Goal: Information Seeking & Learning: Learn about a topic

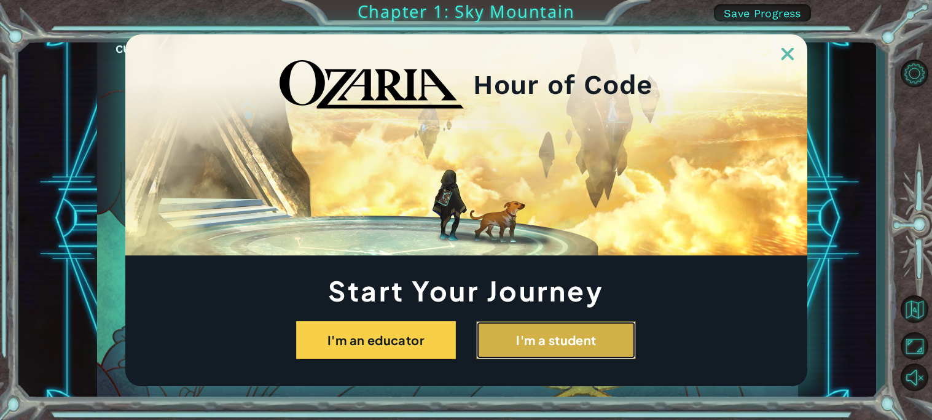
click at [610, 353] on button "I'm a student" at bounding box center [556, 340] width 160 height 38
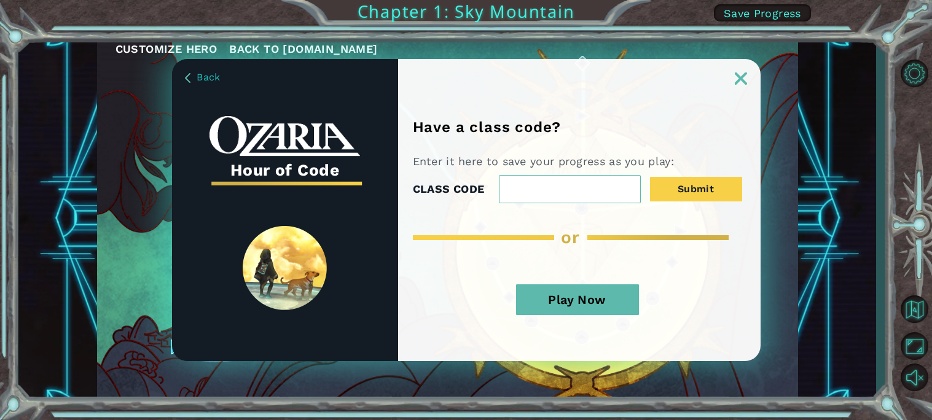
click at [583, 296] on button "Play Now" at bounding box center [577, 299] width 123 height 31
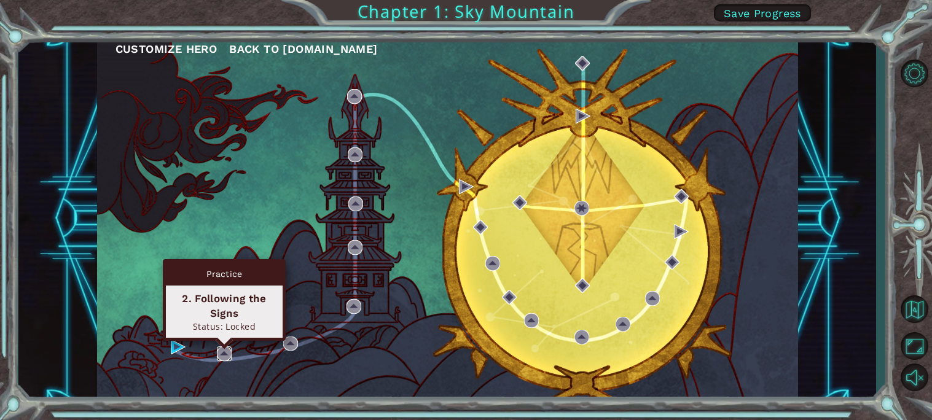
click at [221, 353] on img at bounding box center [224, 354] width 15 height 15
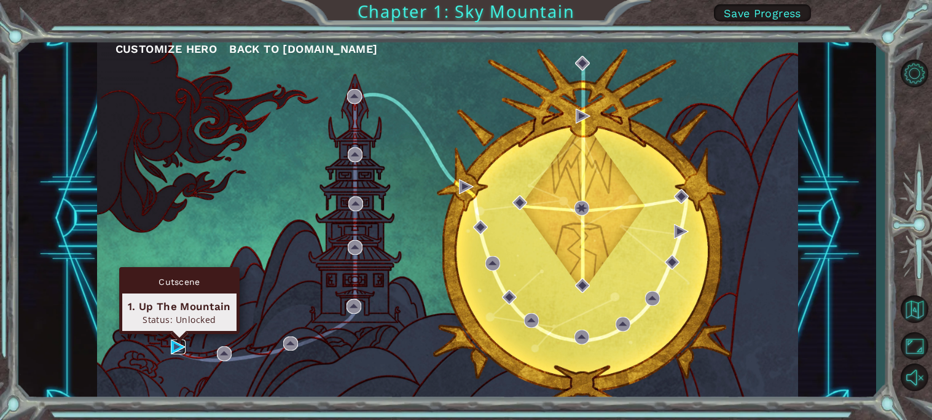
click at [172, 348] on img at bounding box center [178, 347] width 15 height 15
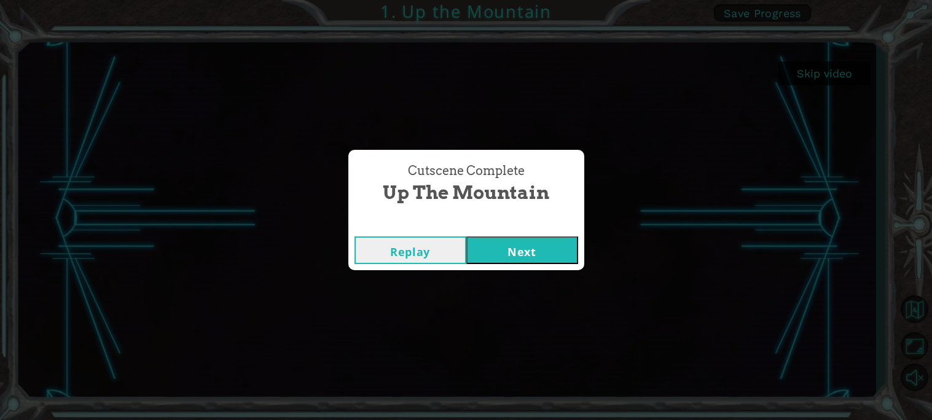
click at [509, 240] on button "Next" at bounding box center [522, 251] width 112 height 28
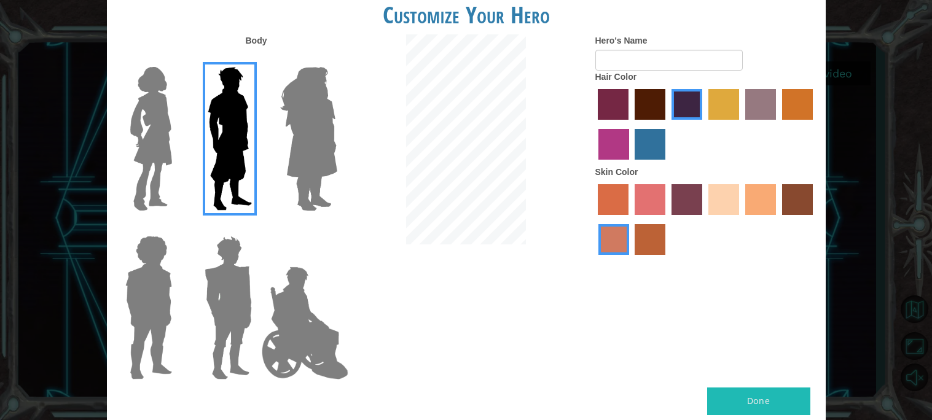
click at [161, 171] on img at bounding box center [151, 139] width 52 height 154
click at [177, 59] on input "Hero Connie" at bounding box center [177, 59] width 0 height 0
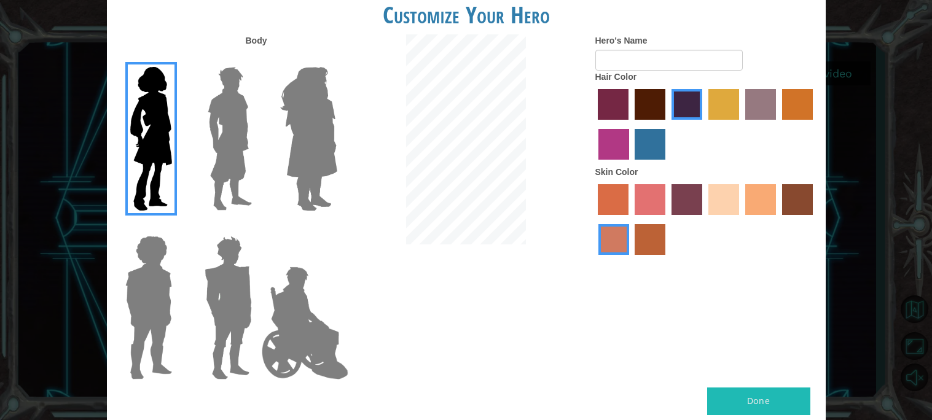
click at [316, 135] on img at bounding box center [308, 139] width 67 height 154
click at [337, 59] on input "Hero Amethyst" at bounding box center [337, 59] width 0 height 0
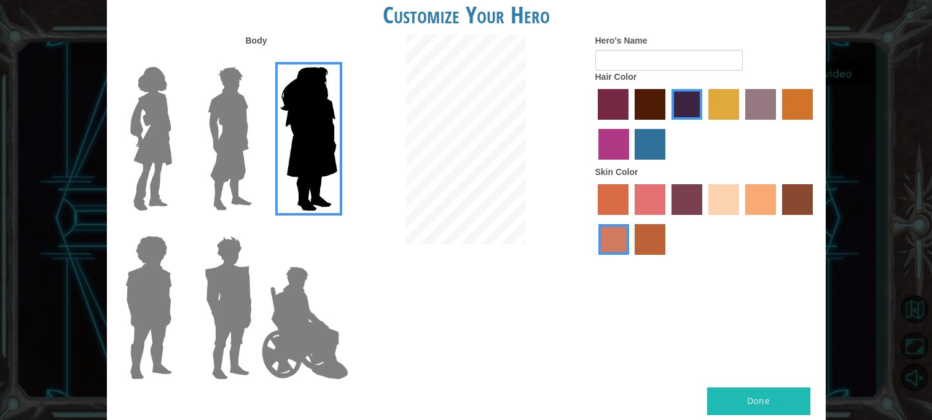
click at [161, 310] on img at bounding box center [148, 308] width 57 height 154
click at [177, 228] on input "Hero Steven" at bounding box center [177, 228] width 0 height 0
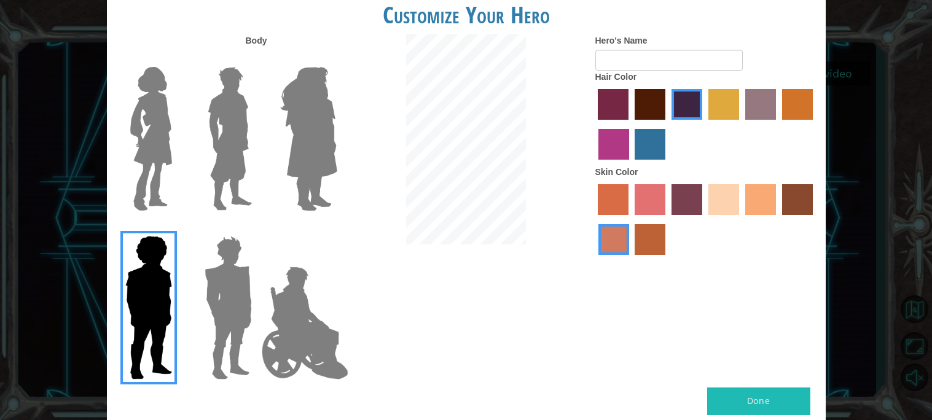
click at [212, 303] on img at bounding box center [228, 308] width 57 height 154
click at [257, 228] on input "Hero Garnet" at bounding box center [257, 228] width 0 height 0
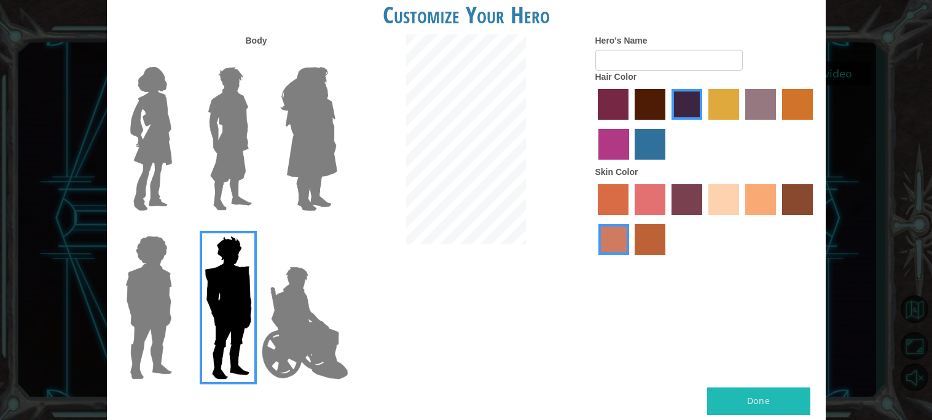
click at [282, 320] on img at bounding box center [305, 323] width 96 height 123
click at [337, 228] on input "Hero Jamie" at bounding box center [337, 228] width 0 height 0
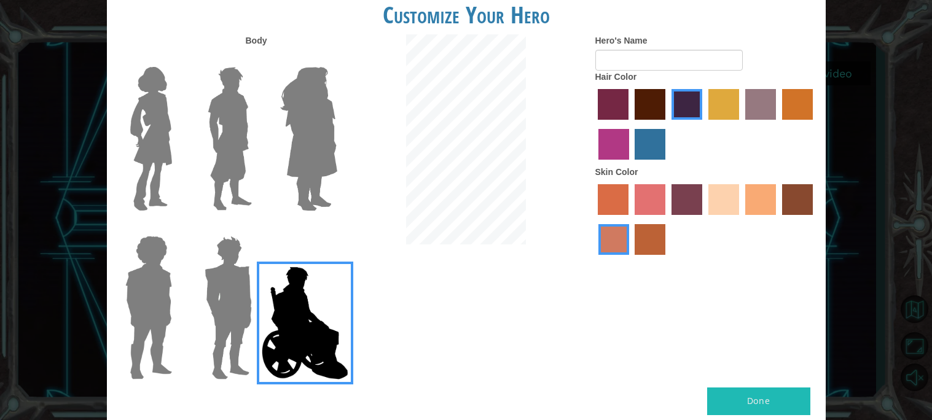
click at [222, 303] on img at bounding box center [228, 308] width 57 height 154
click at [257, 228] on input "Hero Garnet" at bounding box center [257, 228] width 0 height 0
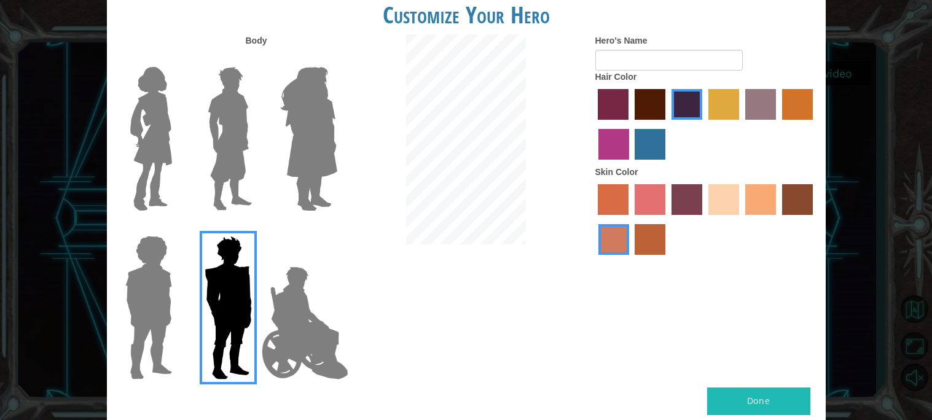
click at [149, 133] on img at bounding box center [151, 139] width 52 height 154
click at [177, 59] on input "Hero Connie" at bounding box center [177, 59] width 0 height 0
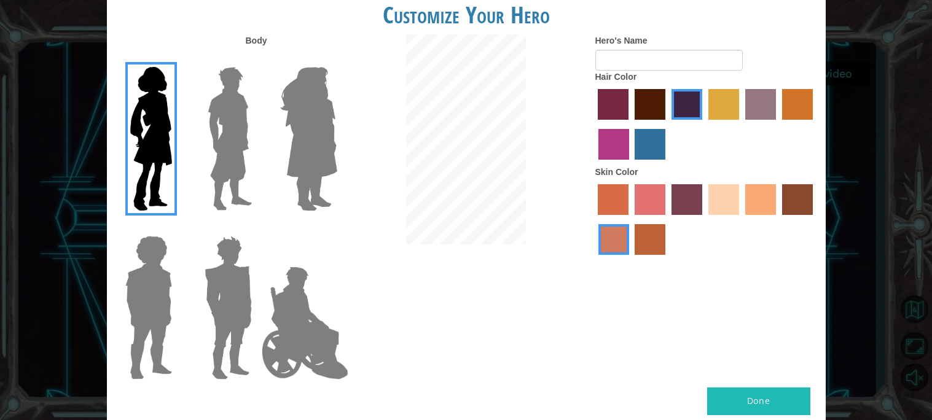
click at [751, 190] on label "tacao skin color" at bounding box center [760, 199] width 31 height 31
click at [741, 219] on input "tacao skin color" at bounding box center [741, 219] width 0 height 0
click at [646, 100] on label "maroon hair color" at bounding box center [650, 104] width 31 height 31
click at [630, 124] on input "maroon hair color" at bounding box center [630, 124] width 0 height 0
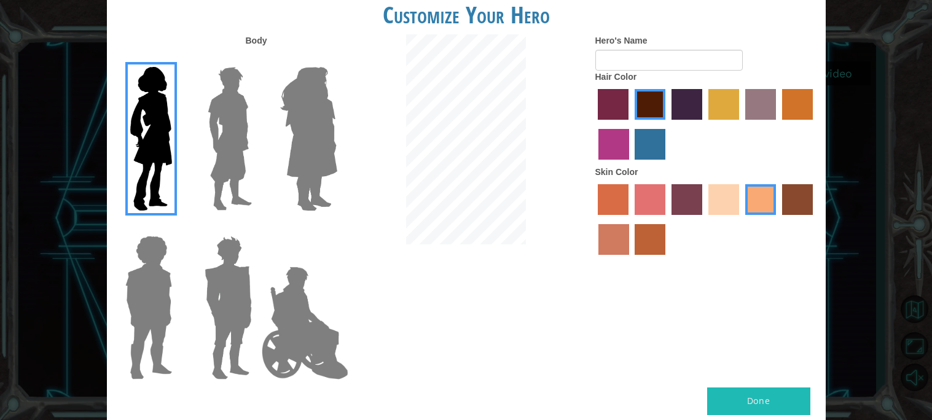
click at [715, 97] on label "tulip tree hair color" at bounding box center [723, 104] width 31 height 31
click at [704, 124] on input "tulip tree hair color" at bounding box center [704, 124] width 0 height 0
click at [660, 52] on input "Hero's Name" at bounding box center [668, 60] width 147 height 21
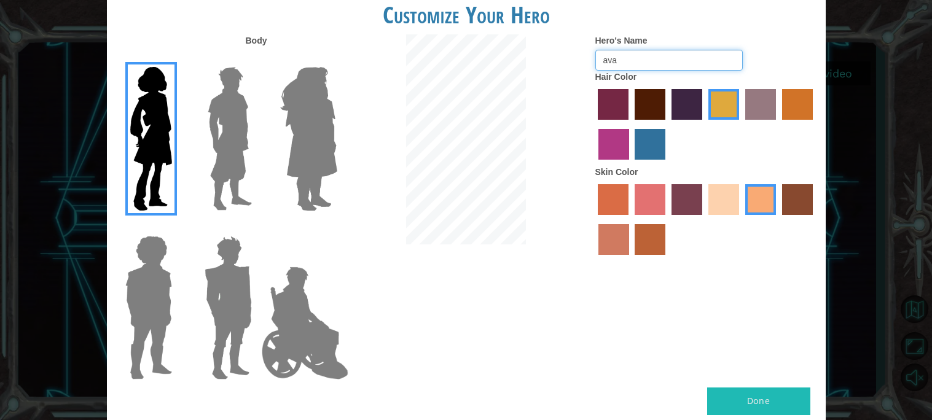
type input "ava"
click at [738, 406] on button "Done" at bounding box center [758, 402] width 103 height 28
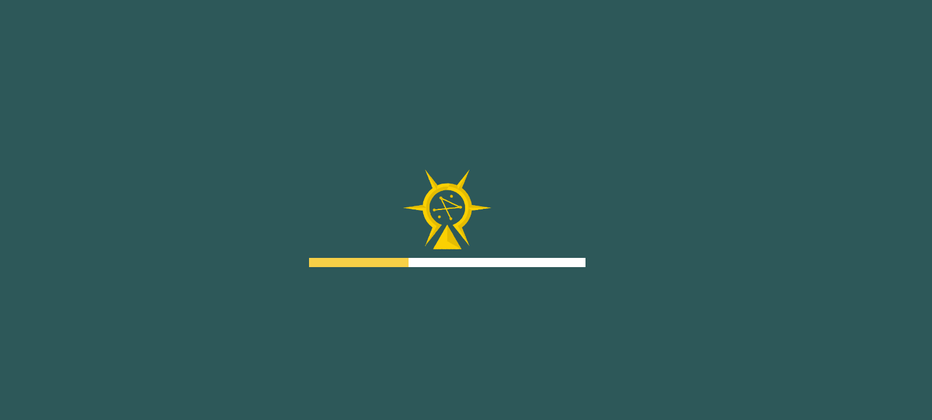
click at [540, 218] on div at bounding box center [447, 219] width 277 height 98
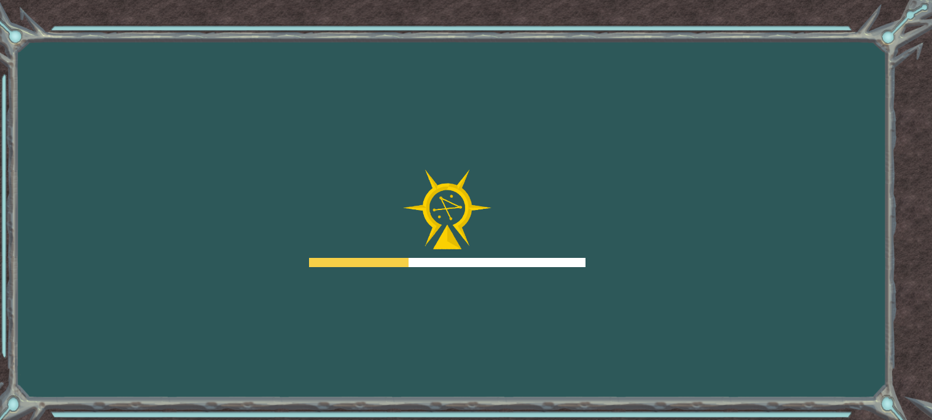
click at [540, 218] on div at bounding box center [447, 219] width 277 height 98
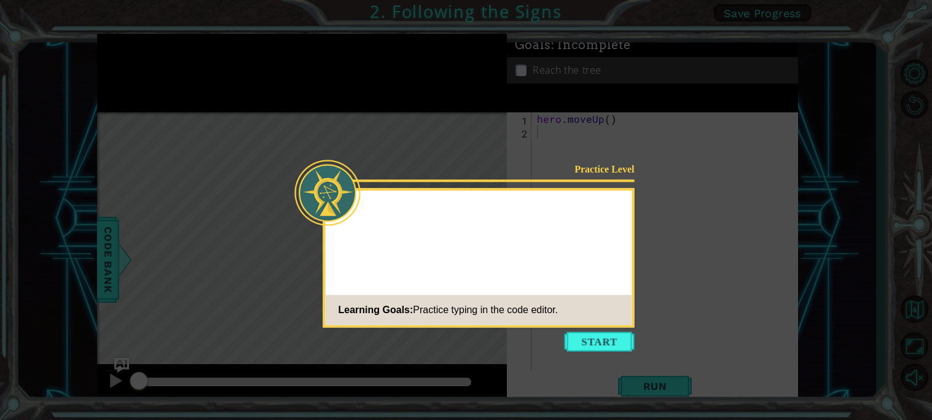
click at [540, 218] on div at bounding box center [479, 212] width 307 height 35
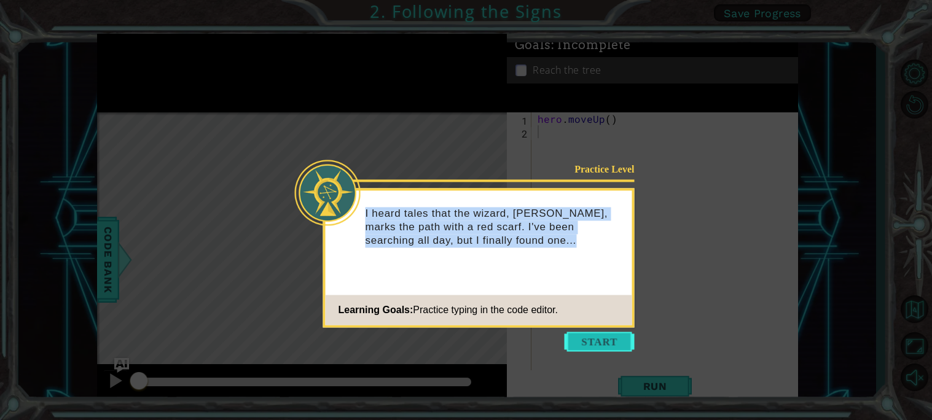
click at [622, 339] on button "Start" at bounding box center [600, 342] width 70 height 20
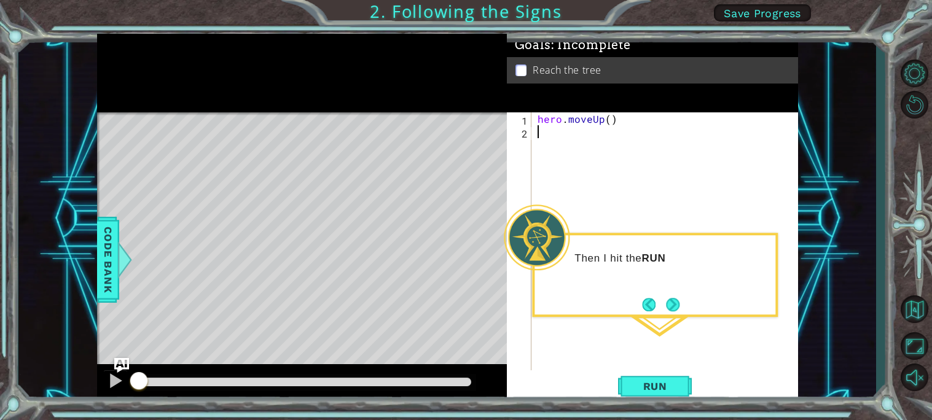
type textarea "hero.moveUp()"
click at [660, 384] on span "Run" at bounding box center [655, 386] width 49 height 12
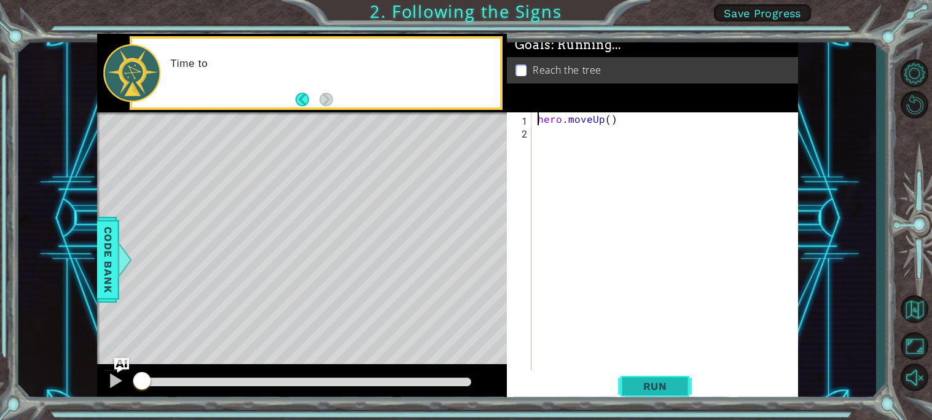
click at [660, 384] on span "Run" at bounding box center [655, 386] width 49 height 12
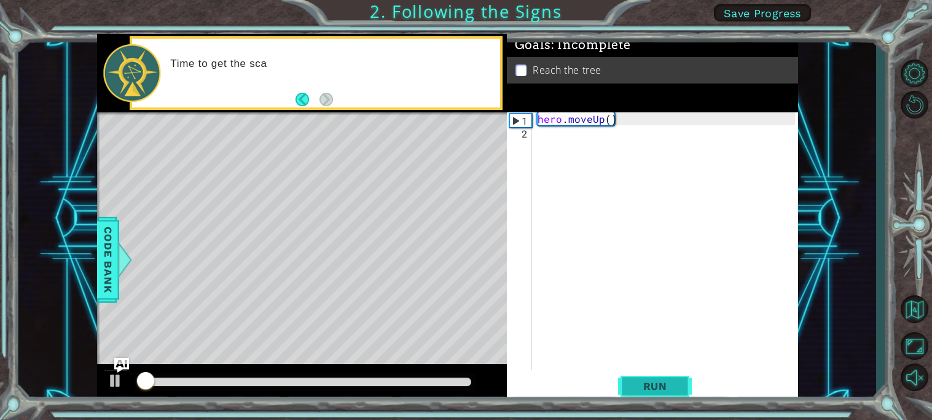
click at [660, 384] on span "Run" at bounding box center [655, 386] width 49 height 12
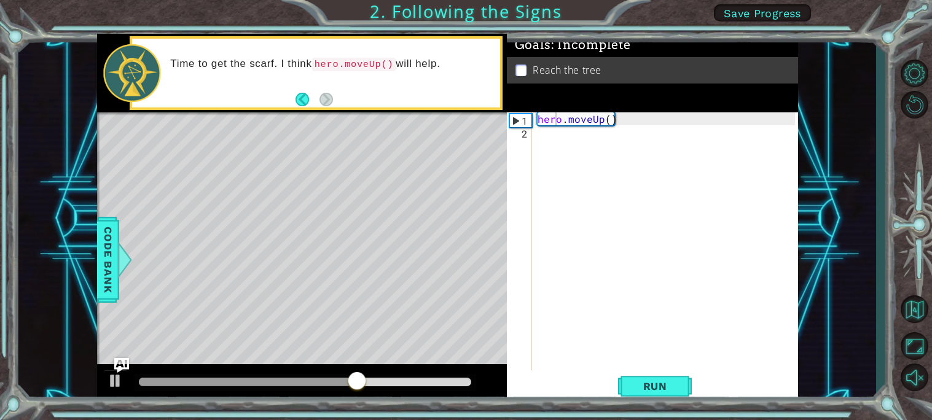
drag, startPoint x: 674, startPoint y: 385, endPoint x: 621, endPoint y: 245, distance: 149.4
click at [621, 245] on div "hero.moveUp() 1 2 hero . moveUp ( ) ההההההההההההההההההההההההההההההההההההההההההה…" at bounding box center [652, 257] width 291 height 291
click at [667, 379] on button "Run" at bounding box center [655, 386] width 74 height 29
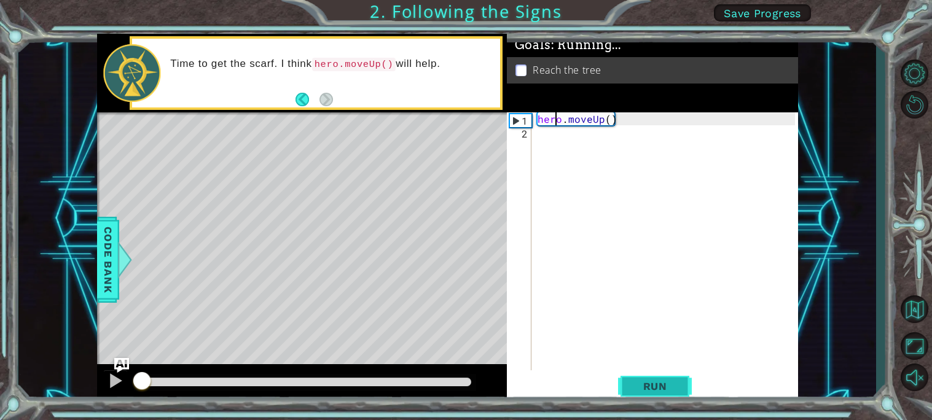
click at [667, 379] on button "Run" at bounding box center [655, 386] width 74 height 29
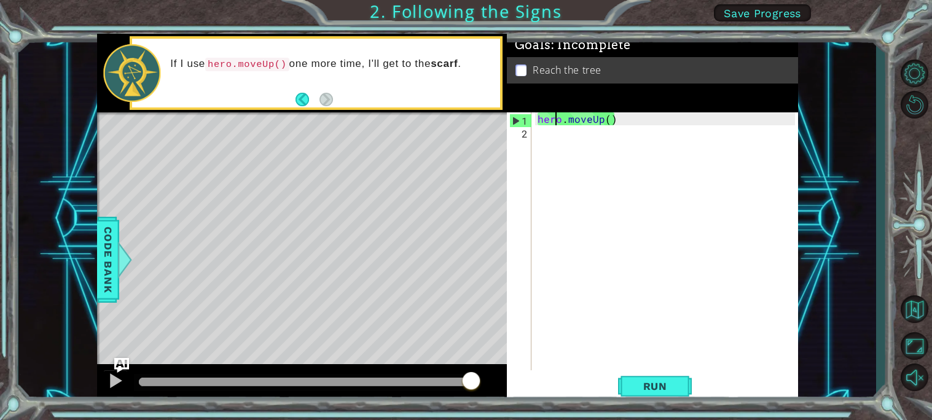
drag, startPoint x: 326, startPoint y: 382, endPoint x: 528, endPoint y: 375, distance: 201.6
click at [528, 375] on div "1 ההההההההההההההההההההההההההההההההההההההההההההההההההההההההההההההההההההההההההההה…" at bounding box center [447, 219] width 701 height 370
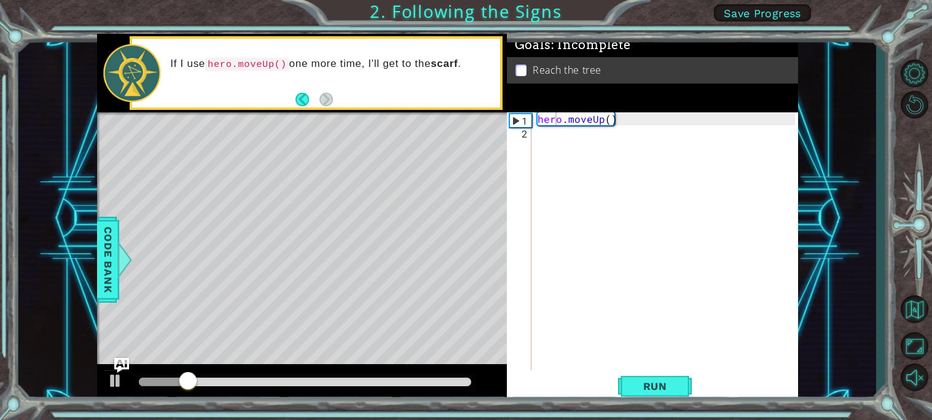
click at [581, 111] on div "Goals : Incomplete Reach the tree" at bounding box center [652, 73] width 291 height 79
click at [603, 122] on div "hero . moveUp ( )" at bounding box center [668, 254] width 266 height 284
click at [301, 97] on button "Back" at bounding box center [308, 100] width 24 height 14
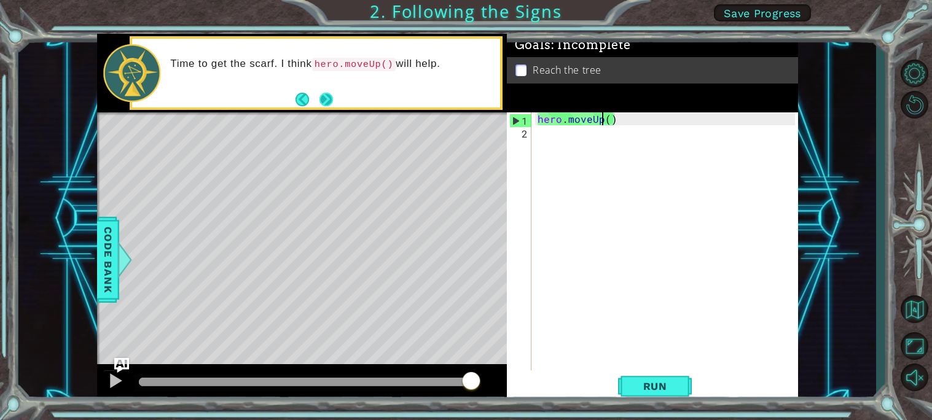
click at [328, 96] on button "Next" at bounding box center [327, 99] width 14 height 14
click at [262, 60] on code "hero.moveUp()" at bounding box center [247, 65] width 84 height 14
click at [515, 119] on div "1" at bounding box center [521, 120] width 22 height 13
